Goal: Obtain resource: Obtain resource

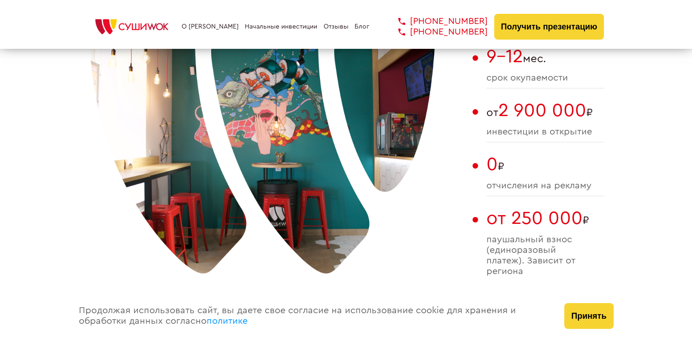
scroll to position [681, 0]
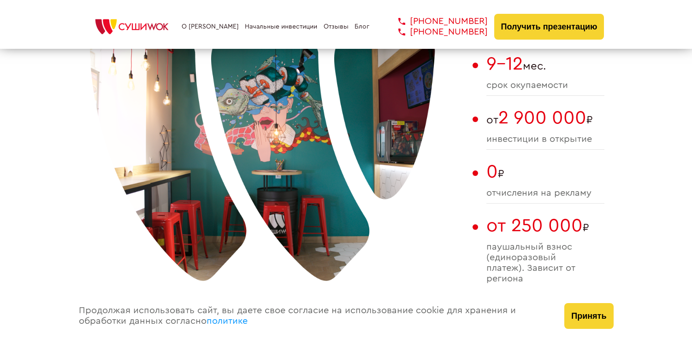
type input "WhatsApp"
click at [324, 27] on link "Отзывы" at bounding box center [336, 26] width 25 height 7
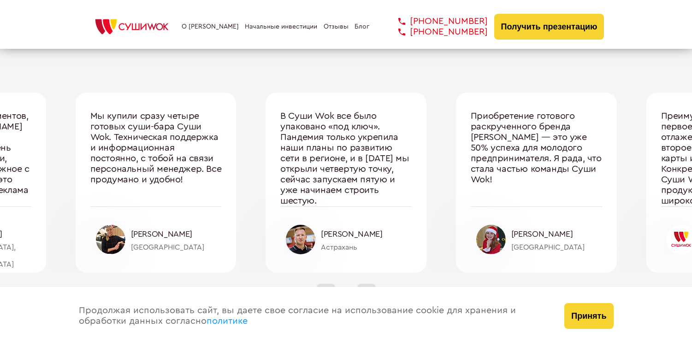
type input "WhatsApp"
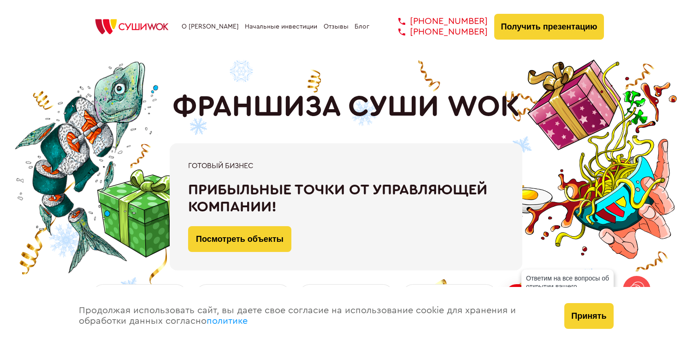
scroll to position [247, 0]
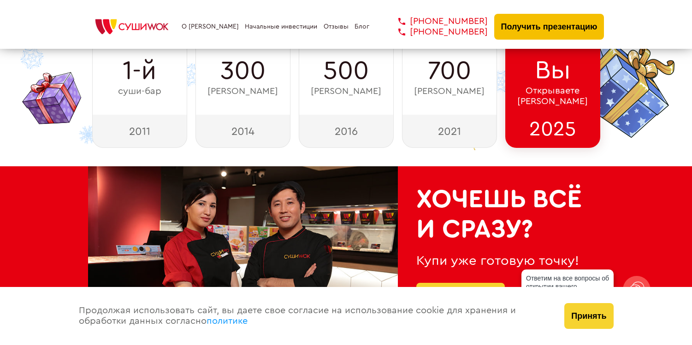
click at [547, 25] on button "Получить презентацию" at bounding box center [549, 27] width 110 height 26
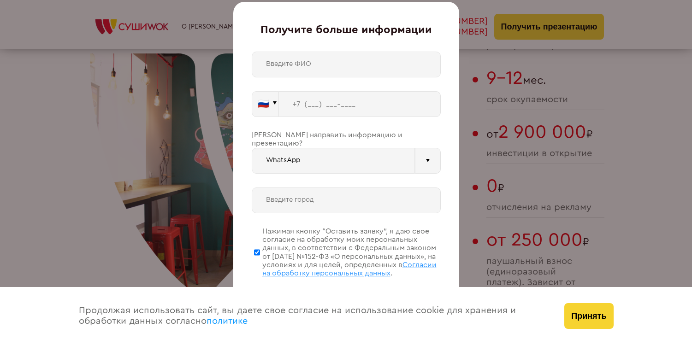
scroll to position [1600, 0]
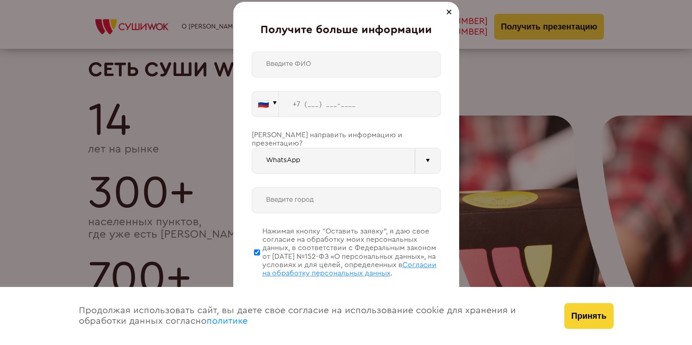
click at [369, 172] on div "🇷🇺 🇹🇷 🇧🇾 🇰🇬 🇰🇿 🇦🇿 🇦🇲 🇬🇪 🇷🇺 Vider" at bounding box center [346, 185] width 189 height 266
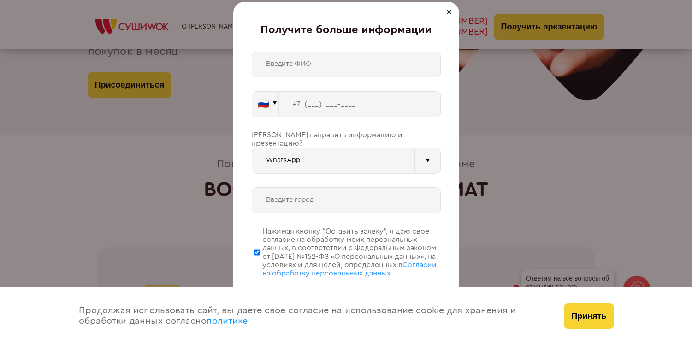
scroll to position [2153, 0]
